Goal: Information Seeking & Learning: Learn about a topic

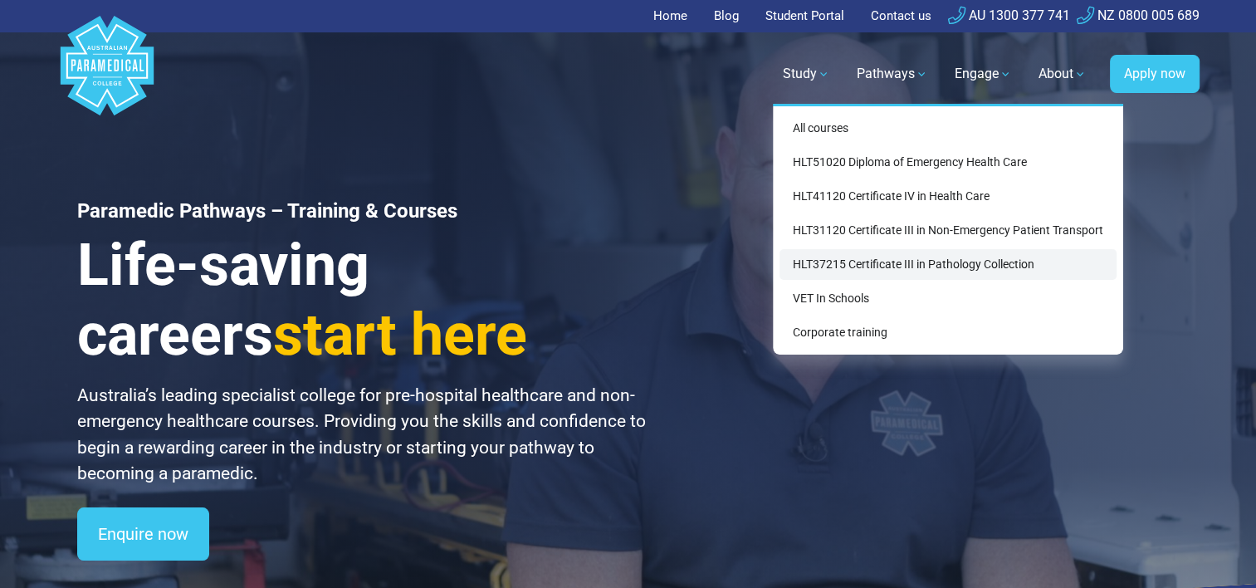
click at [875, 269] on link "HLT37215 Certificate III in Pathology Collection" at bounding box center [947, 264] width 337 height 31
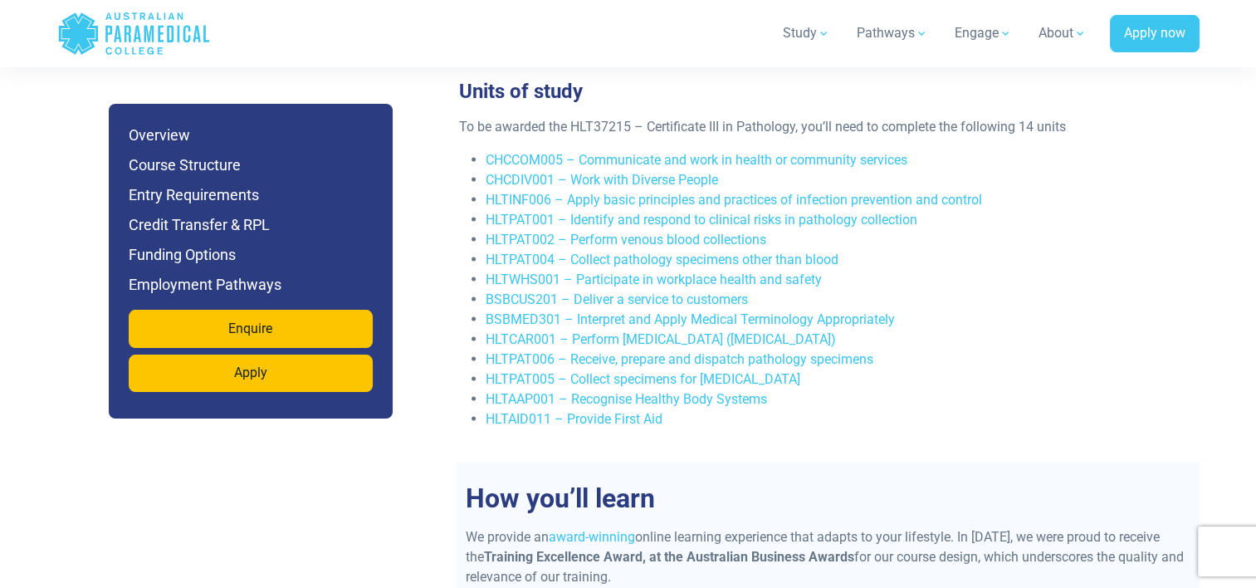
scroll to position [3153, 0]
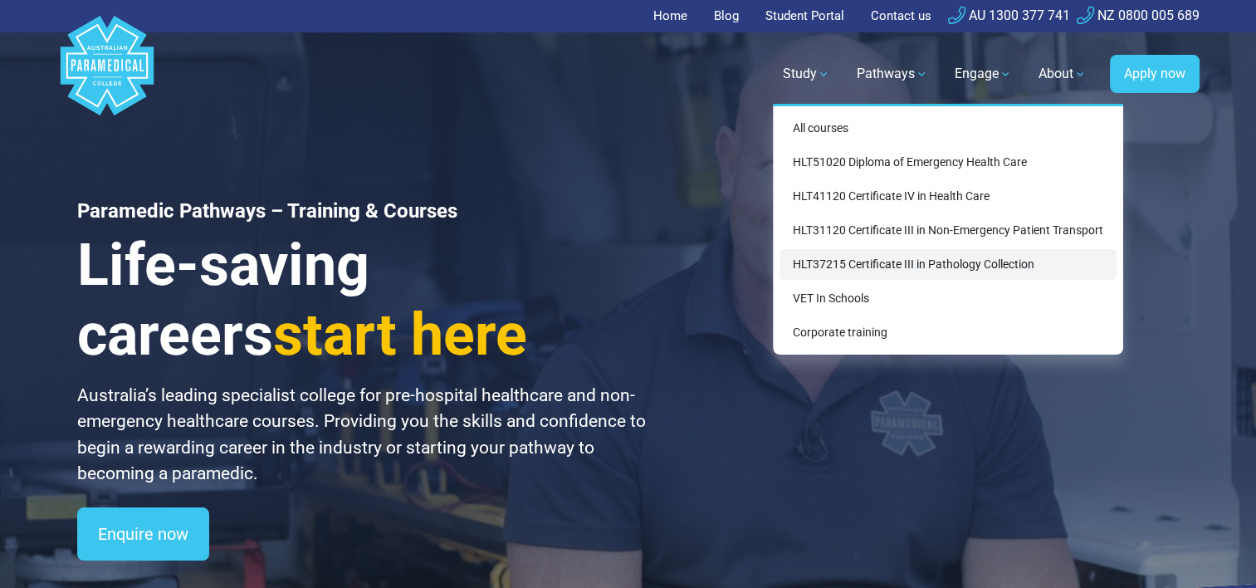
click at [861, 256] on link "HLT37215 Certificate III in Pathology Collection" at bounding box center [947, 264] width 337 height 31
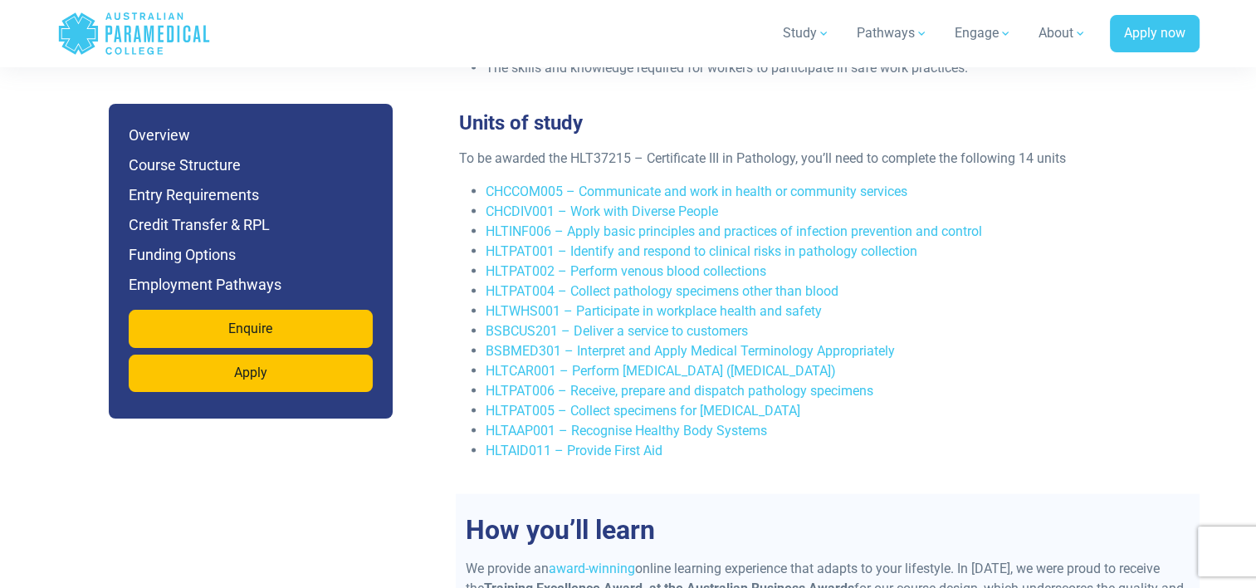
scroll to position [3153, 0]
